Goal: Transaction & Acquisition: Purchase product/service

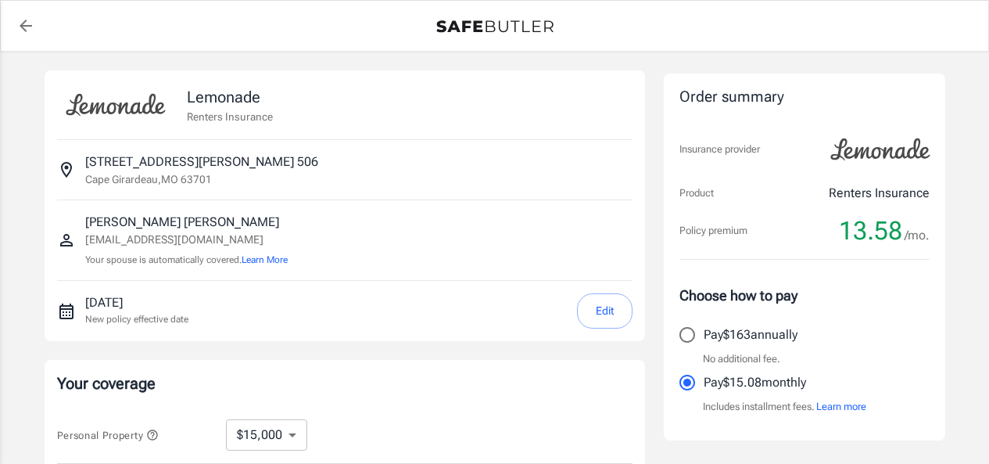
select select "15000"
select select "500"
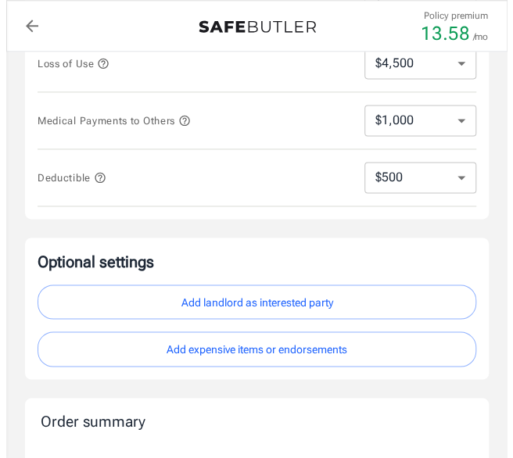
scroll to position [486, 0]
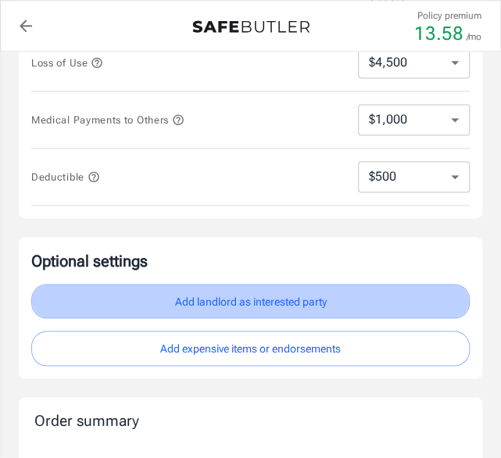
click at [208, 299] on button "Add landlord as interested party" at bounding box center [250, 301] width 439 height 35
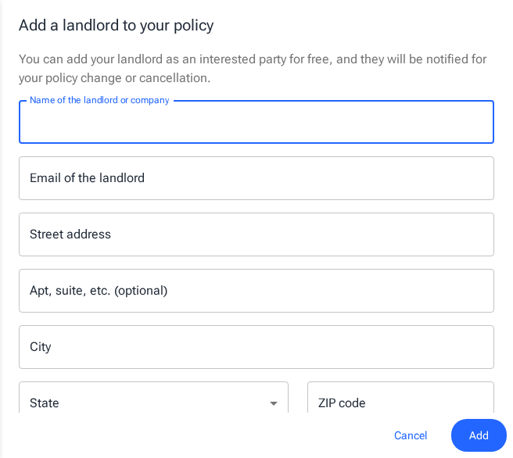
click at [109, 121] on input "Name of the landlord or company" at bounding box center [256, 122] width 475 height 44
type input "Cape Trails"
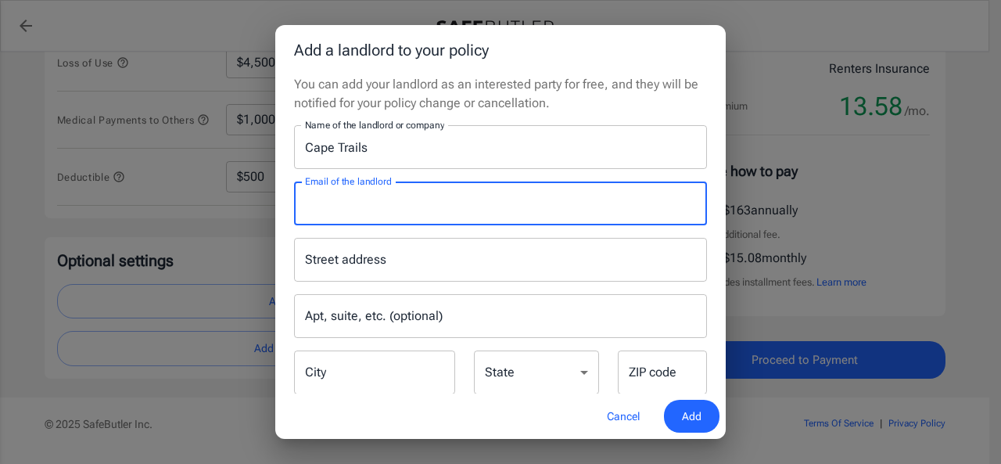
click at [361, 205] on input "Email of the landlord" at bounding box center [500, 203] width 413 height 44
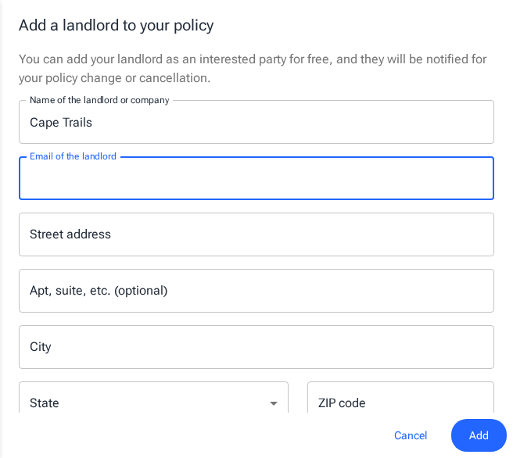
click at [194, 179] on input "Email of the landlord" at bounding box center [256, 178] width 475 height 44
paste input "[EMAIL_ADDRESS][DOMAIN_NAME]"
type input "[EMAIL_ADDRESS][DOMAIN_NAME]"
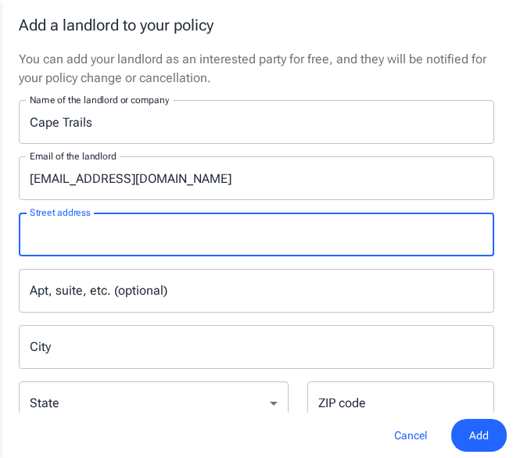
click at [56, 235] on input "Street address" at bounding box center [256, 235] width 461 height 30
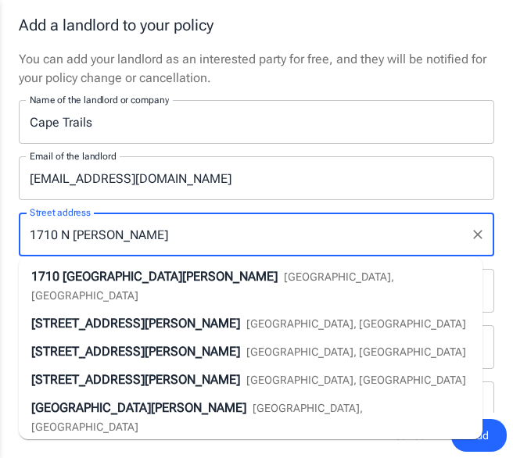
click at [139, 281] on span "[GEOGRAPHIC_DATA][PERSON_NAME]" at bounding box center [170, 276] width 215 height 15
type input "[STREET_ADDRESS][PERSON_NAME]"
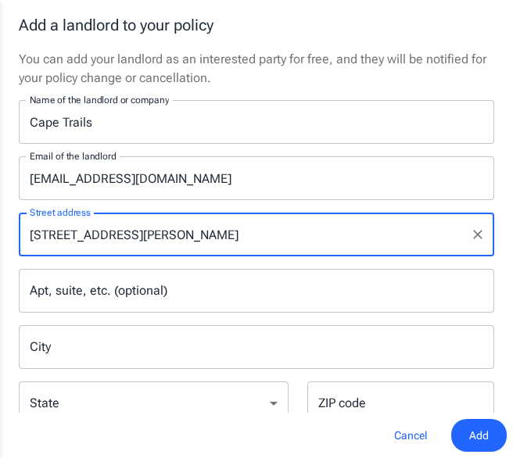
type input "Cape Girardeau"
select select "MO"
type input "63701"
type input "[STREET_ADDRESS][PERSON_NAME]"
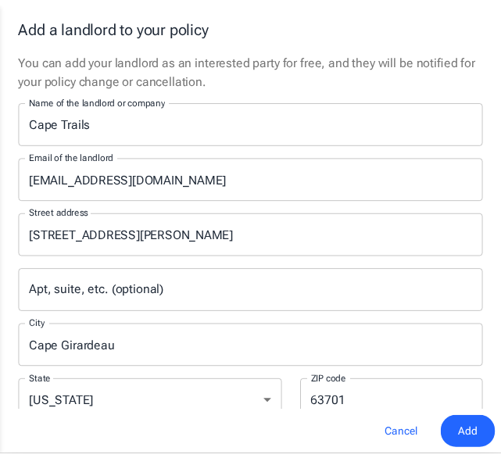
scroll to position [44, 0]
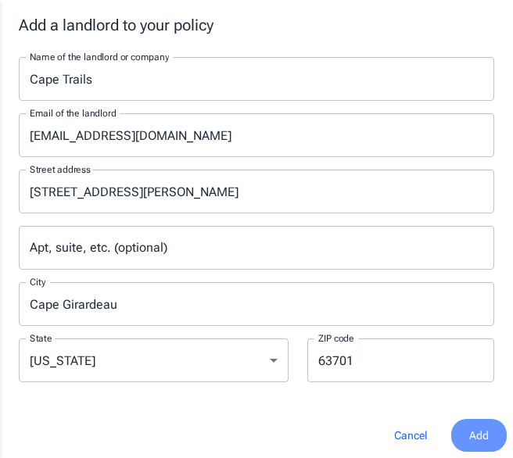
click at [461, 440] on button "Add" at bounding box center [479, 436] width 56 height 34
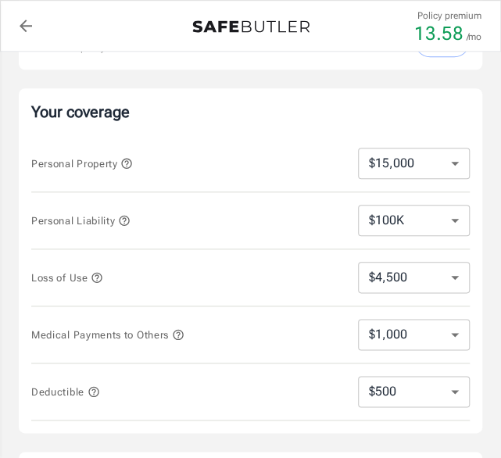
scroll to position [266, 0]
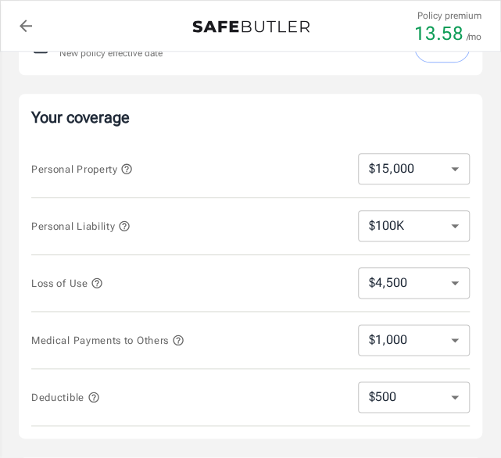
click at [133, 167] on icon "button" at bounding box center [126, 169] width 13 height 13
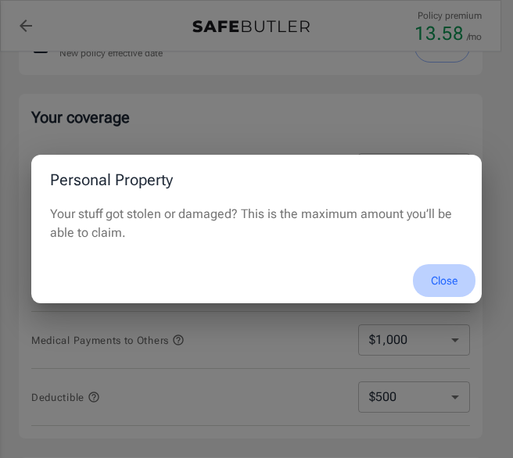
click at [432, 274] on button "Close" at bounding box center [444, 281] width 63 height 34
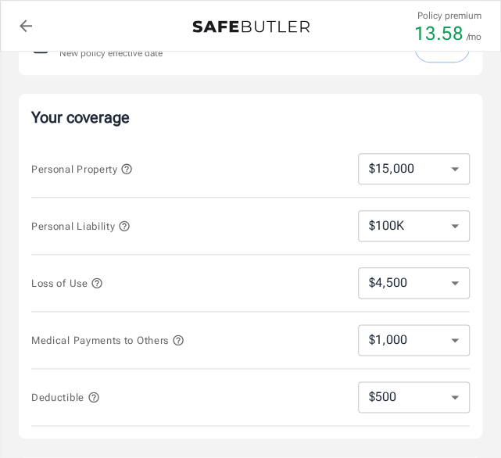
click at [127, 222] on icon "button" at bounding box center [124, 225] width 10 height 10
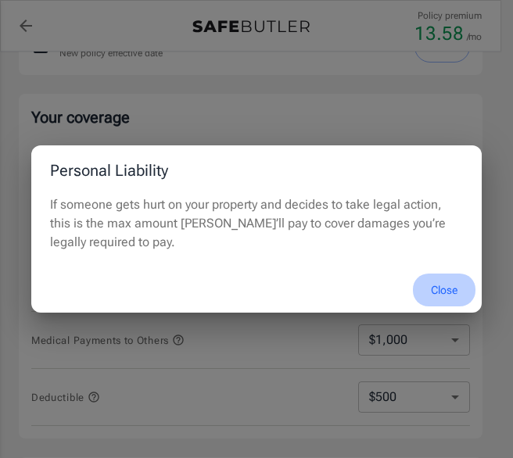
click at [440, 290] on button "Close" at bounding box center [444, 291] width 63 height 34
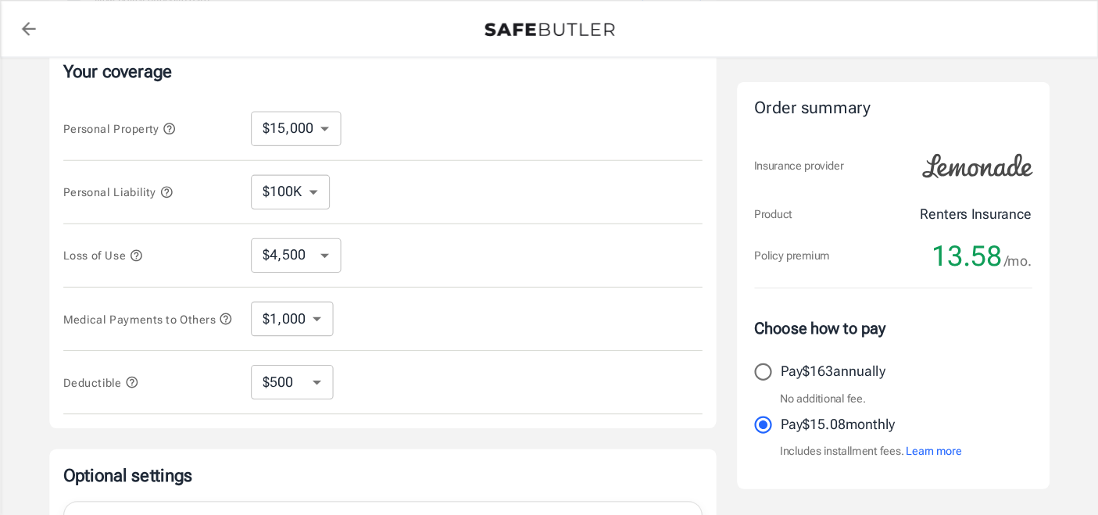
scroll to position [319, 0]
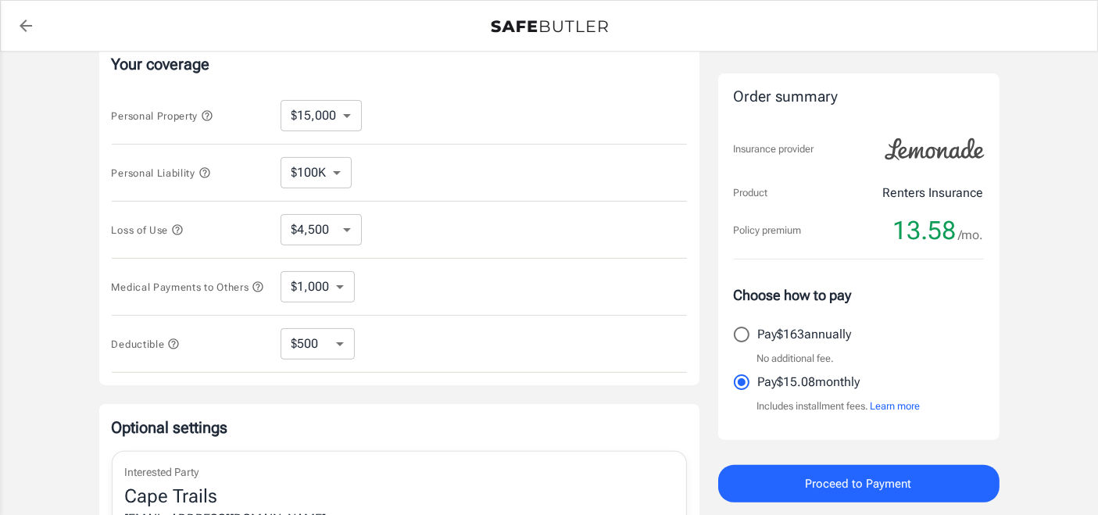
drag, startPoint x: 869, startPoint y: 10, endPoint x: 700, endPoint y: 298, distance: 334.0
click at [700, 298] on div "Lemonade Renters Insurance [STREET_ADDRESS][PERSON_NAME] [PERSON_NAME] Dura [EM…" at bounding box center [549, 222] width 901 height 943
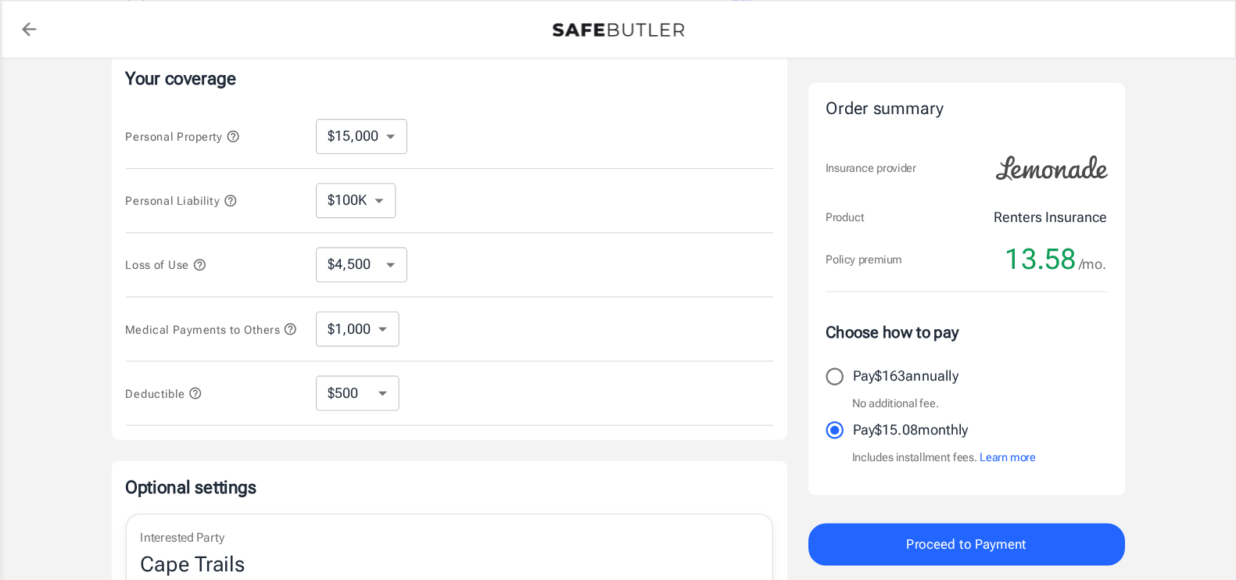
scroll to position [314, 0]
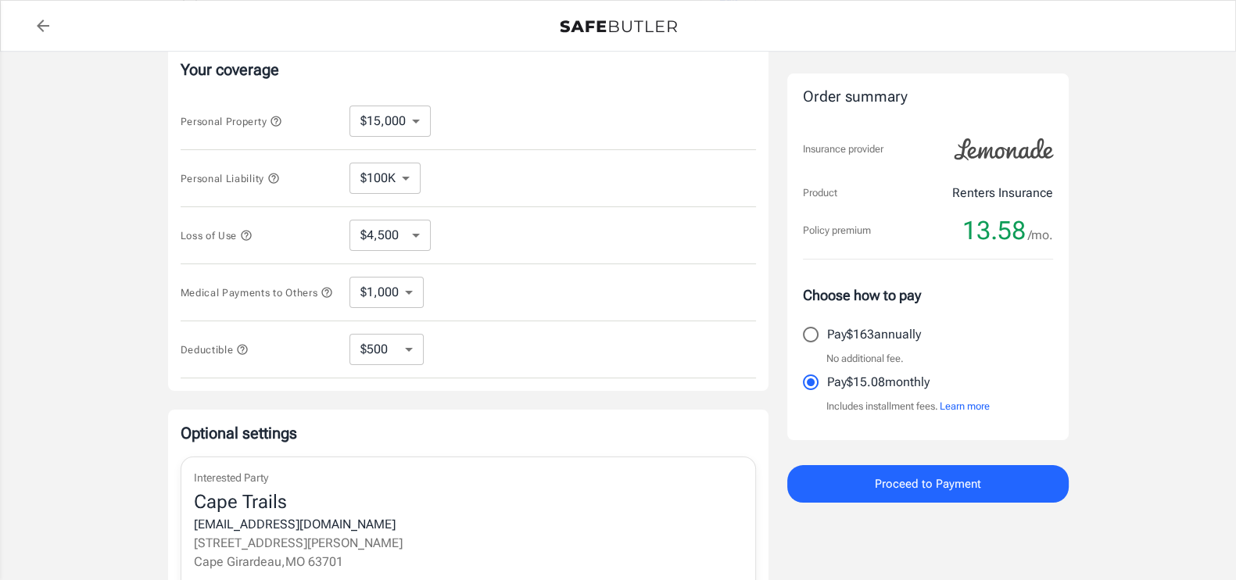
drag, startPoint x: 953, startPoint y: 5, endPoint x: 733, endPoint y: 312, distance: 377.5
click at [733, 312] on div "Medical Payments to Others $1,000 $2,000 $3,000 $4,000 $5,000 ​" at bounding box center [468, 292] width 575 height 57
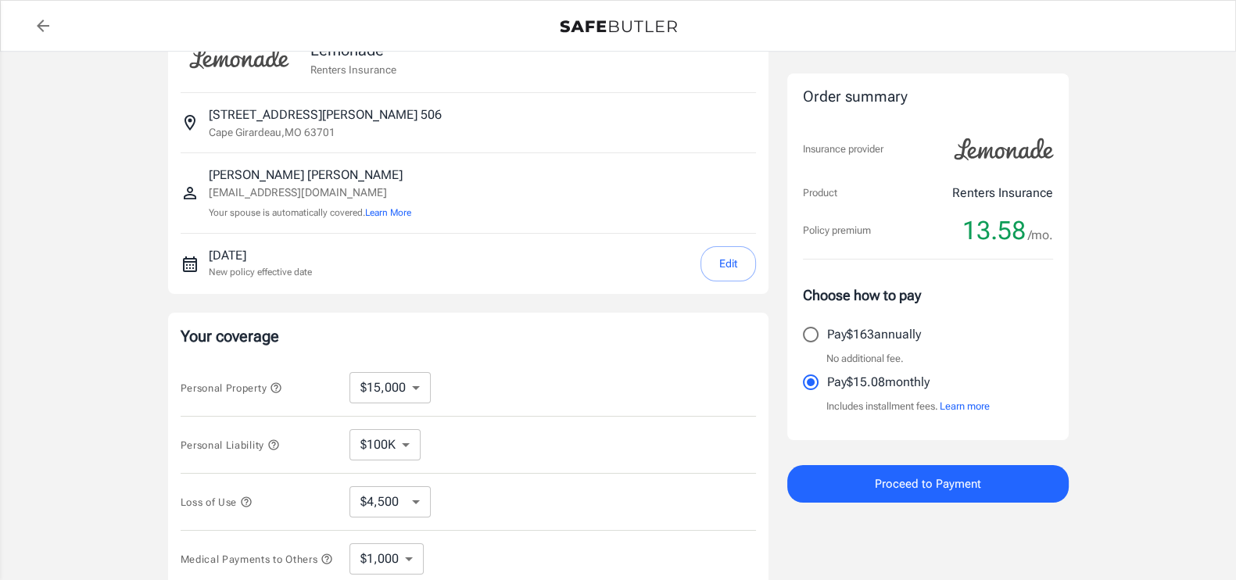
scroll to position [0, 0]
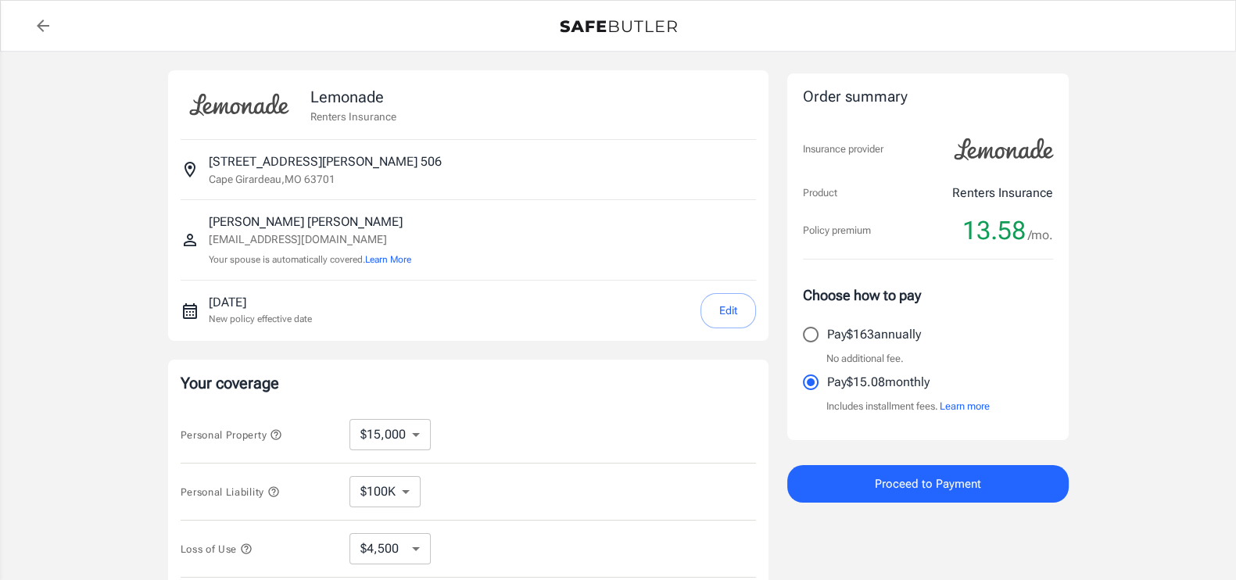
click at [966, 402] on button "Learn more" at bounding box center [965, 407] width 50 height 16
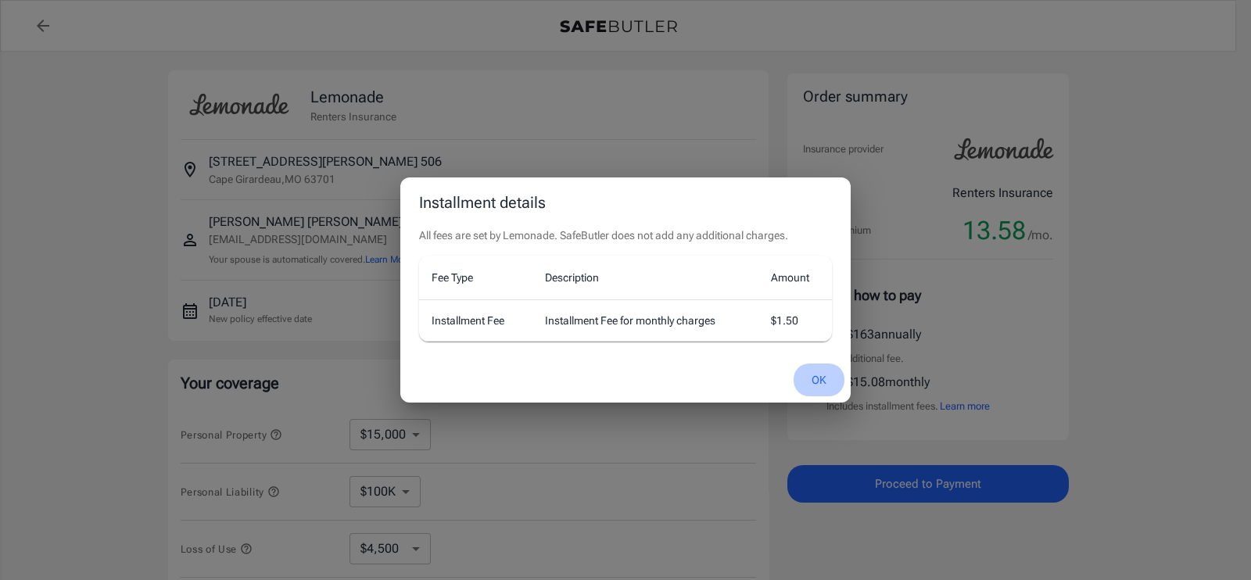
click at [814, 380] on button "OK" at bounding box center [819, 381] width 51 height 34
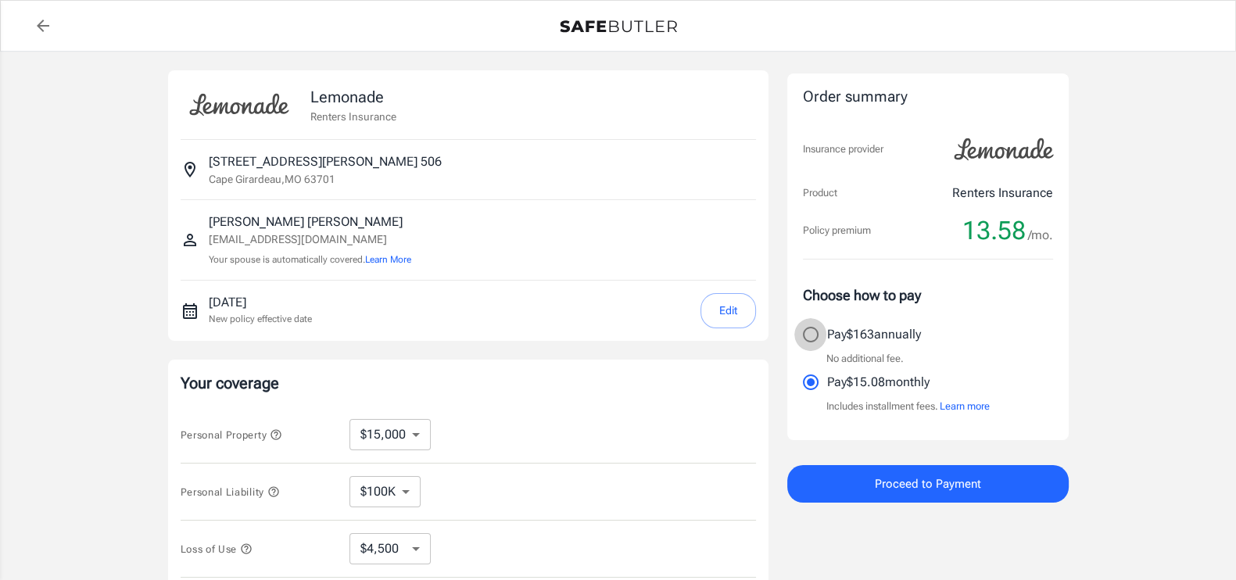
click at [814, 334] on input "Pay $163 annually" at bounding box center [810, 334] width 33 height 33
radio input "true"
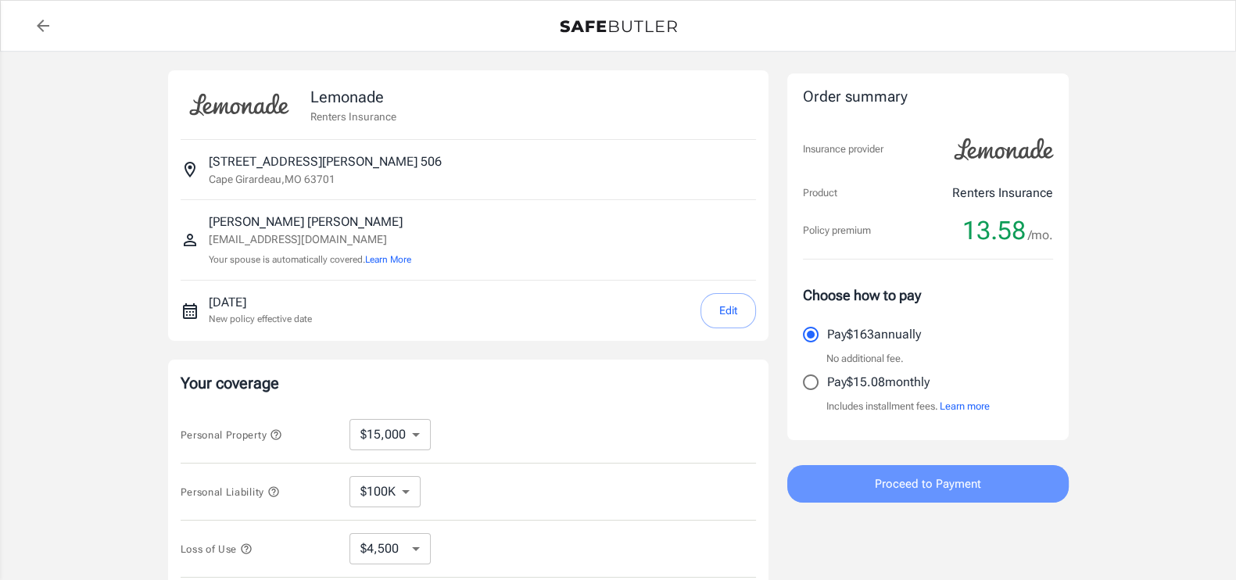
click at [851, 463] on button "Proceed to Payment" at bounding box center [927, 484] width 281 height 38
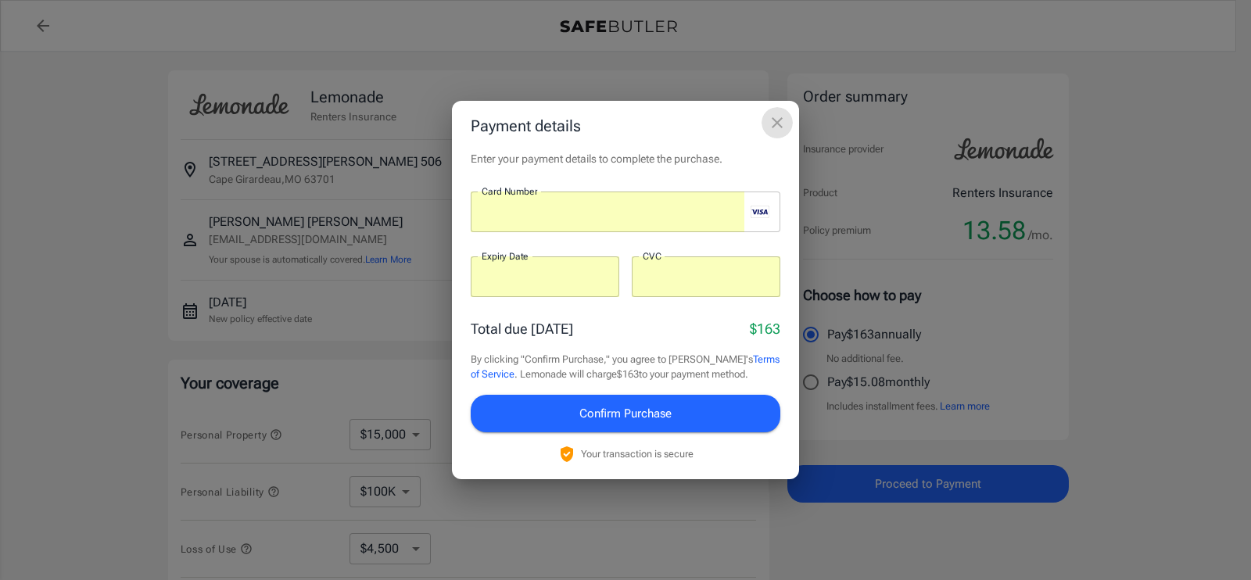
click at [770, 126] on icon "close" at bounding box center [777, 122] width 19 height 19
